Goal: Task Accomplishment & Management: Complete application form

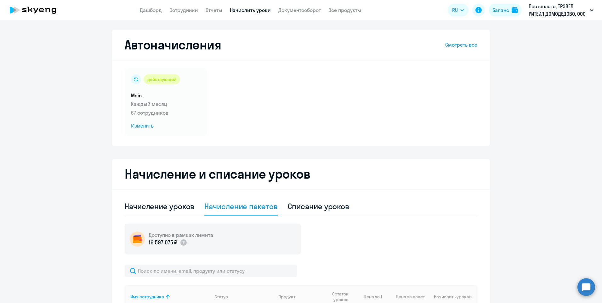
select select "10"
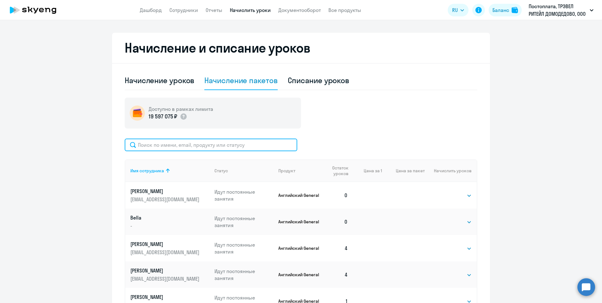
click at [174, 146] on input "text" at bounding box center [211, 145] width 173 height 13
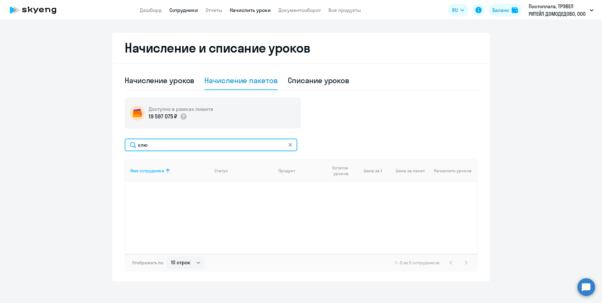
type input "клю"
click at [175, 11] on link "Сотрудники" at bounding box center [183, 10] width 29 height 6
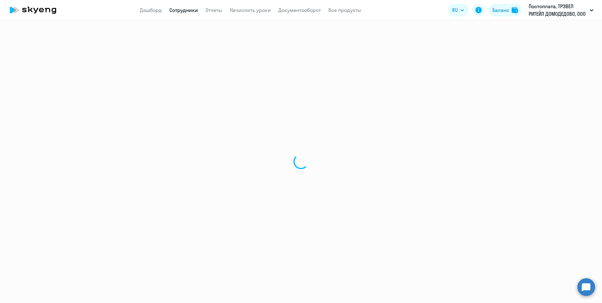
select select "30"
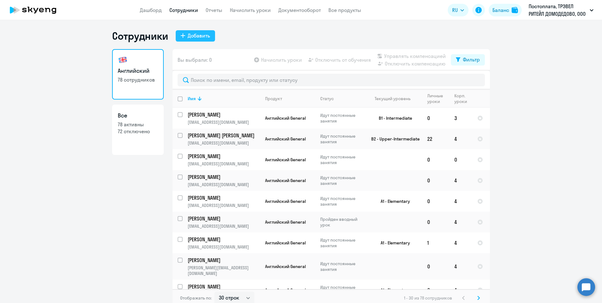
click at [193, 37] on div "Добавить" at bounding box center [199, 36] width 22 height 8
select select "english_adult_not_native_speaker"
select select "3"
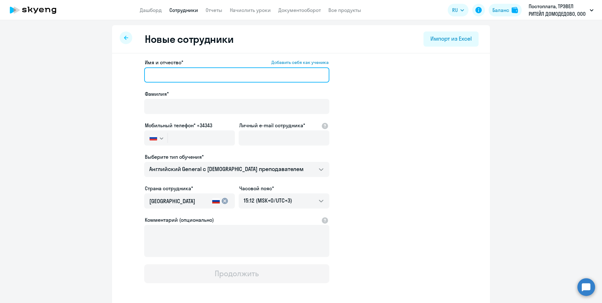
click at [206, 75] on input "Имя и отчество* Добавить себя как ученика" at bounding box center [236, 74] width 185 height 15
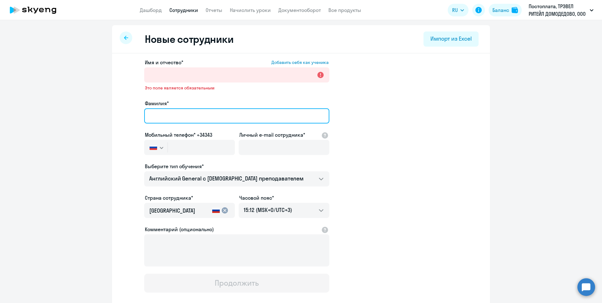
click at [146, 103] on div "Фамилия*" at bounding box center [236, 113] width 185 height 26
click at [151, 116] on input "[PERSON_NAME]" at bounding box center [236, 115] width 185 height 15
type input "[PERSON_NAME]"
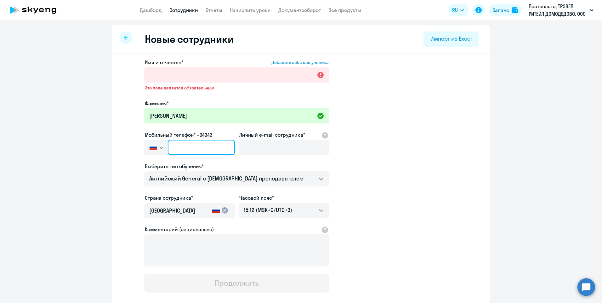
click at [184, 140] on input "text" at bounding box center [201, 147] width 67 height 15
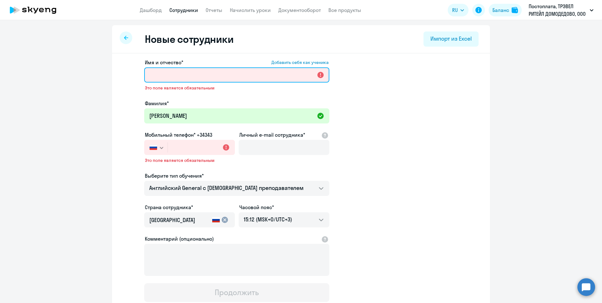
click at [185, 75] on input "Имя и отчество* Добавить себя как ученика" at bounding box center [236, 74] width 185 height 15
paste input "[PERSON_NAME]"
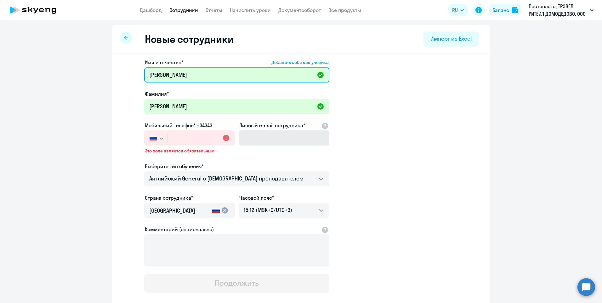
type input "[PERSON_NAME]"
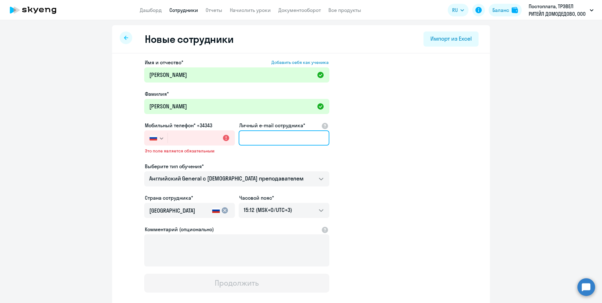
click at [243, 139] on input "Личный e-mail сотрудника*" at bounding box center [284, 137] width 91 height 15
paste input "[EMAIL_ADDRESS][DOMAIN_NAME]"
type input "[EMAIL_ADDRESS][DOMAIN_NAME]"
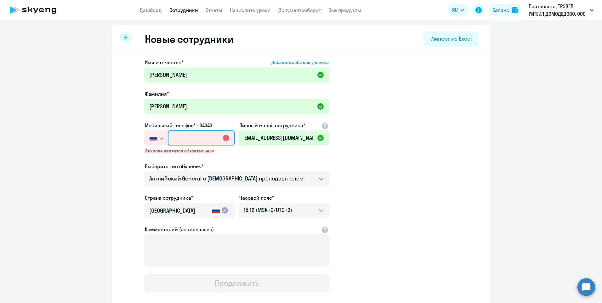
scroll to position [0, 0]
click at [189, 137] on input "text" at bounding box center [201, 137] width 67 height 15
paste input "[PHONE_NUMBER]"
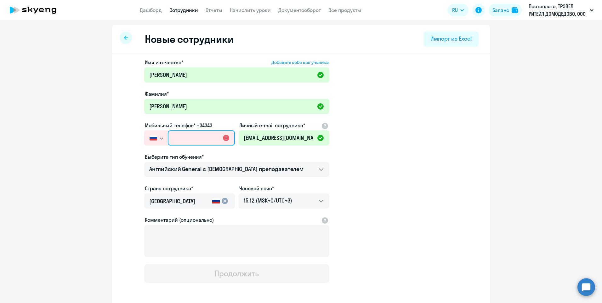
type input "[PHONE_NUMBER]"
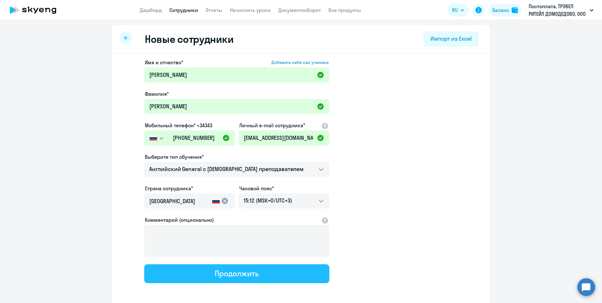
click at [240, 274] on div "Продолжить" at bounding box center [237, 273] width 44 height 10
select select "english_adult_not_native_speaker"
select select "3"
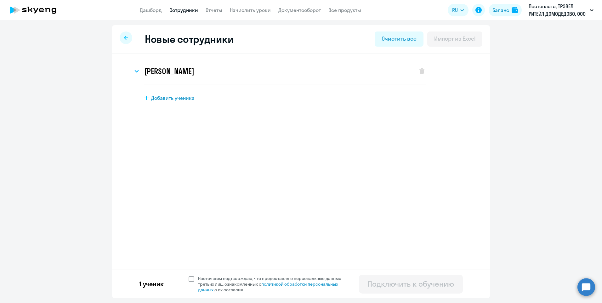
click at [191, 280] on span at bounding box center [192, 279] width 6 height 6
click at [189, 276] on input "Настоящим подтверждаю, что предоставляю персональные данные третьих лиц, ознако…" at bounding box center [188, 275] width 0 height 0
checkbox input "true"
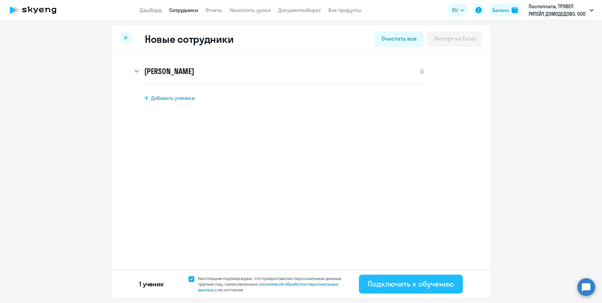
click at [402, 287] on div "Подключить к обучению" at bounding box center [411, 284] width 86 height 10
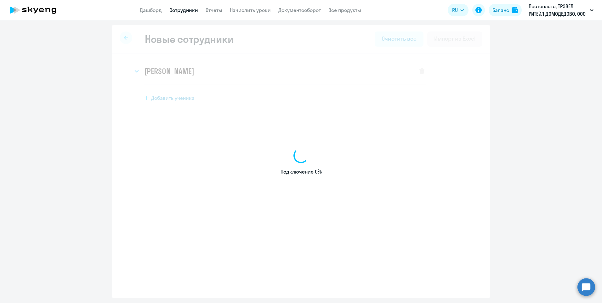
select select "english_adult_not_native_speaker"
select select "3"
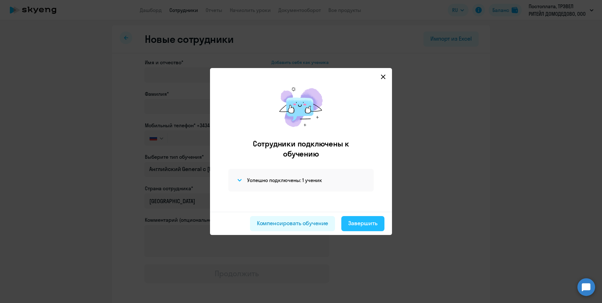
click at [351, 222] on div "Завершить" at bounding box center [362, 223] width 29 height 8
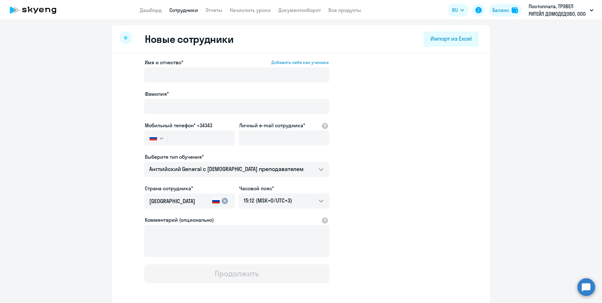
select select "30"
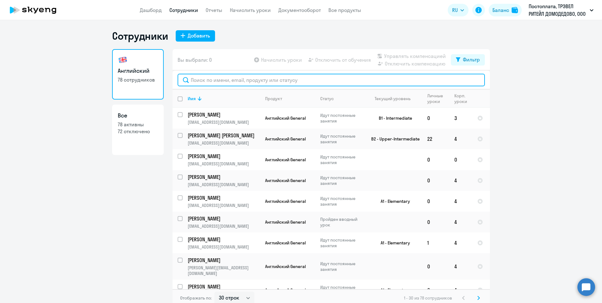
click at [206, 81] on input "text" at bounding box center [331, 80] width 307 height 13
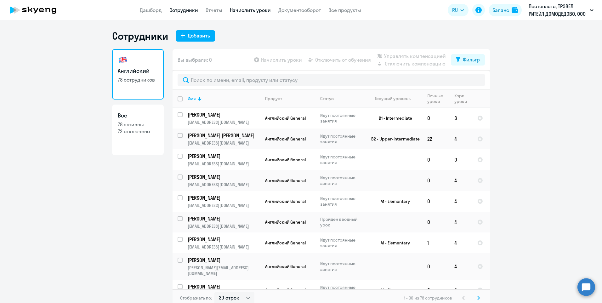
click at [253, 11] on link "Начислить уроки" at bounding box center [250, 10] width 41 height 6
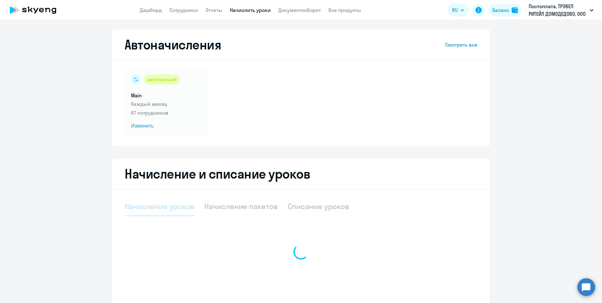
select select "10"
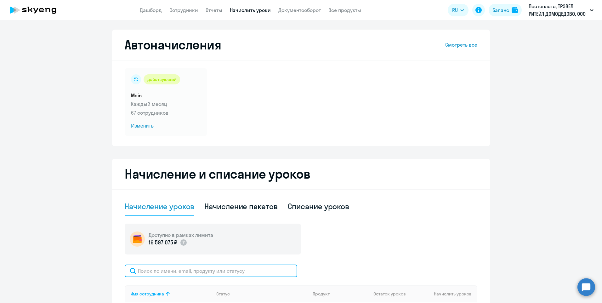
click at [204, 274] on input "text" at bounding box center [211, 270] width 173 height 13
click at [220, 204] on div "Начисление пакетов" at bounding box center [240, 206] width 73 height 10
select select "10"
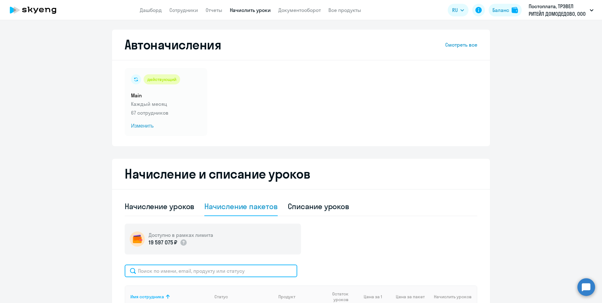
click at [199, 274] on input "text" at bounding box center [211, 270] width 173 height 13
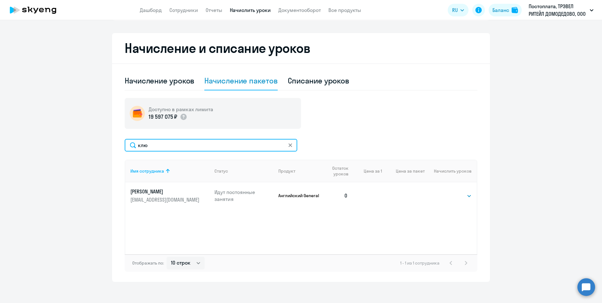
scroll to position [126, 0]
type input "клю"
click at [458, 194] on select "Выбрать 4 8 16 32 64 96 128" at bounding box center [459, 196] width 26 height 8
select select "4"
click at [446, 192] on select "Выбрать 4 8 16 32 64 96 128" at bounding box center [459, 196] width 26 height 8
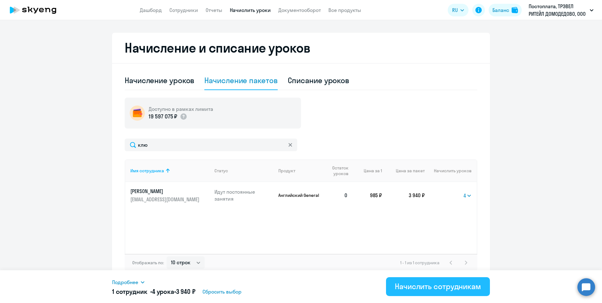
click at [427, 287] on div "Начислить сотрудникам" at bounding box center [438, 286] width 86 height 10
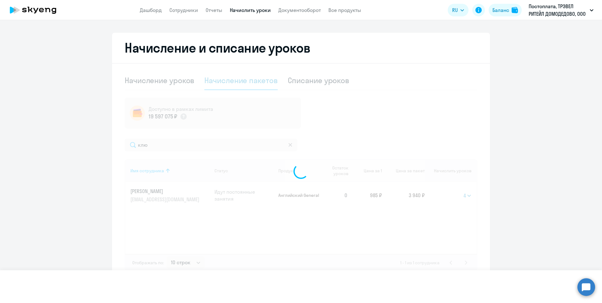
select select
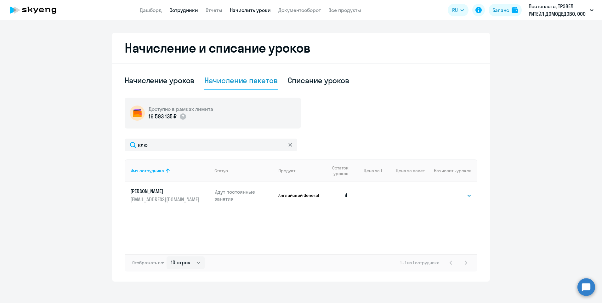
click at [179, 9] on link "Сотрудники" at bounding box center [183, 10] width 29 height 6
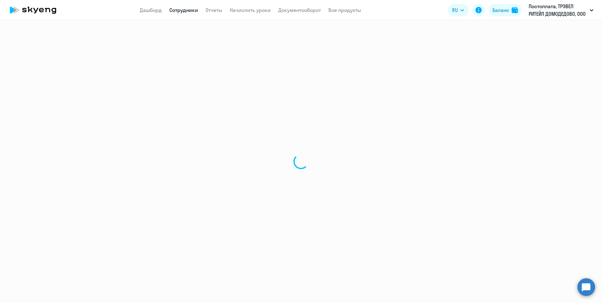
select select "30"
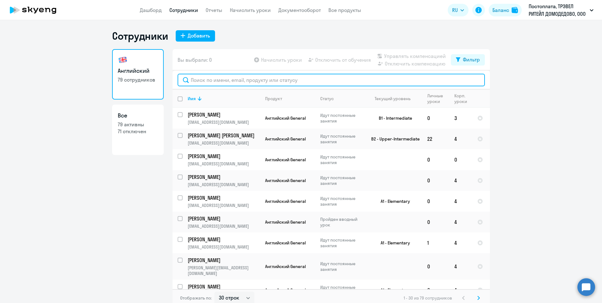
click at [217, 78] on input "text" at bounding box center [331, 80] width 307 height 13
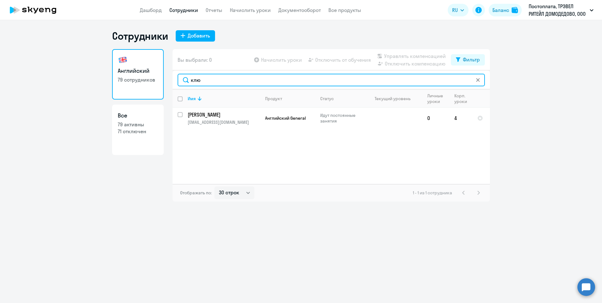
type input "клю"
